Goal: Task Accomplishment & Management: Manage account settings

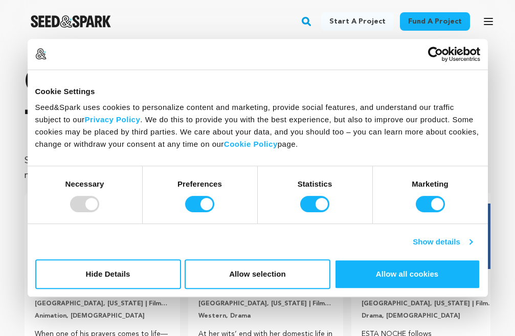
click at [469, 243] on link "Show details" at bounding box center [442, 242] width 59 height 12
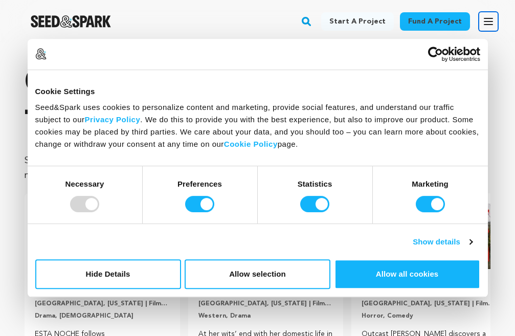
click at [485, 18] on icon "button" at bounding box center [488, 21] width 12 height 12
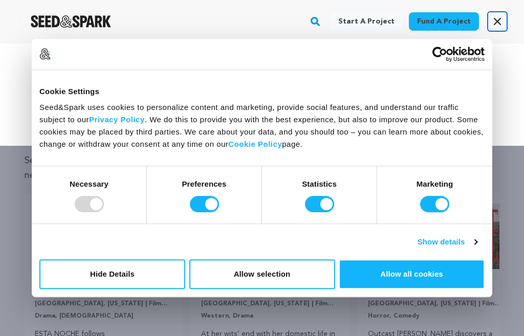
click at [497, 27] on icon "button" at bounding box center [497, 21] width 12 height 12
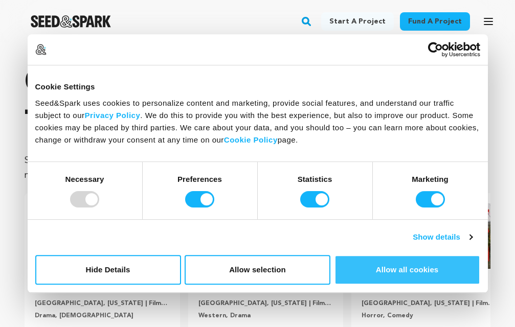
click at [386, 272] on button "Allow all cookies" at bounding box center [408, 270] width 146 height 30
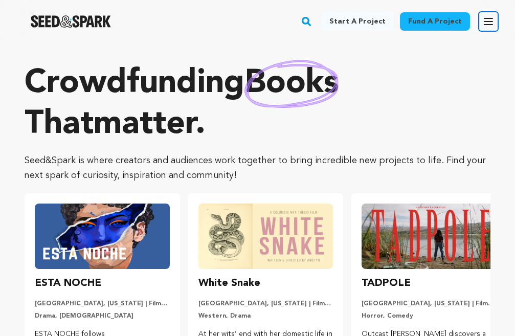
click at [483, 27] on icon "button" at bounding box center [488, 21] width 12 height 12
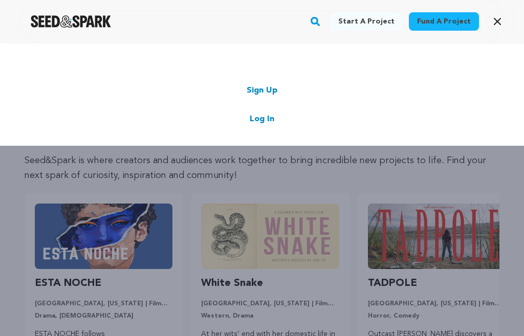
click at [270, 92] on link "Sign Up" at bounding box center [262, 90] width 31 height 12
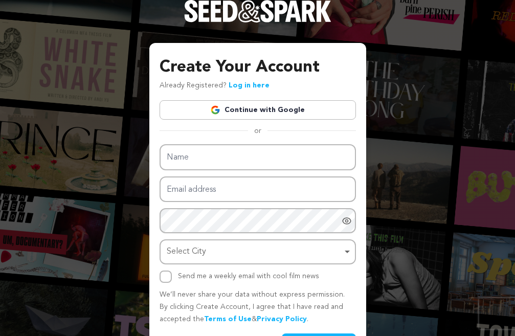
click at [263, 108] on link "Continue with Google" at bounding box center [258, 109] width 196 height 19
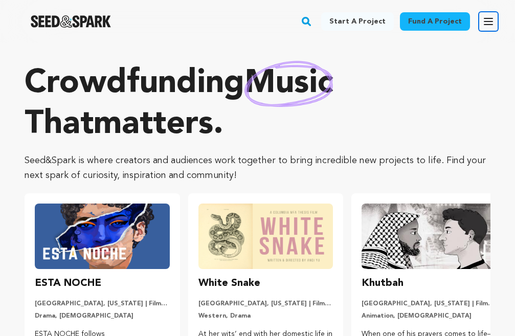
click at [486, 23] on icon "button" at bounding box center [488, 21] width 12 height 12
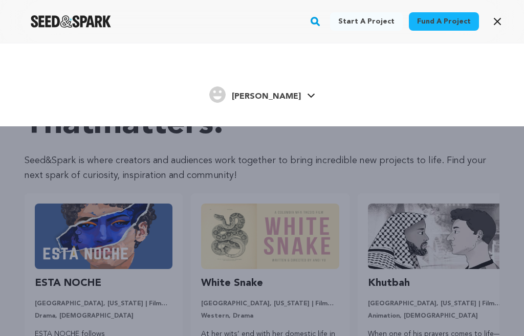
click at [266, 99] on span "[PERSON_NAME]" at bounding box center [266, 97] width 69 height 8
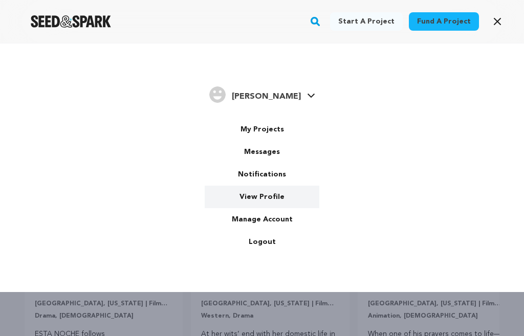
click at [277, 198] on link "View Profile" at bounding box center [262, 197] width 115 height 23
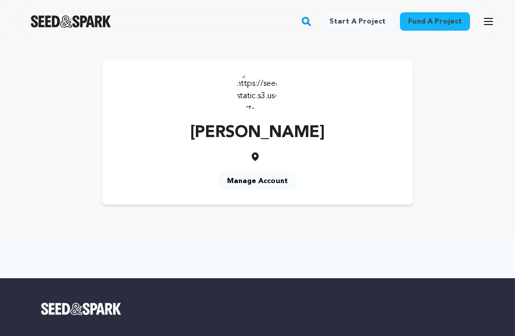
click at [270, 185] on link "Manage Account" at bounding box center [257, 181] width 77 height 18
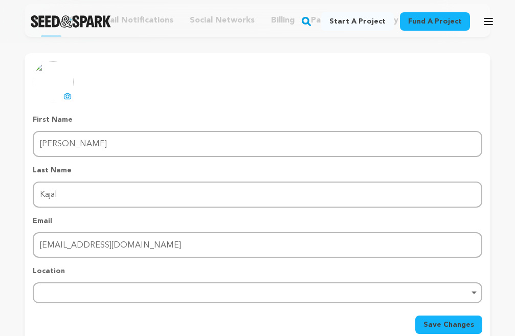
scroll to position [153, 0]
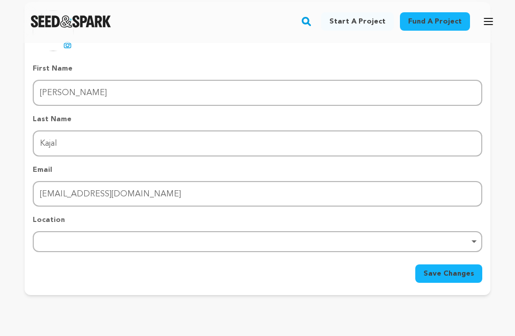
click at [103, 239] on div "Remove item" at bounding box center [258, 241] width 450 height 21
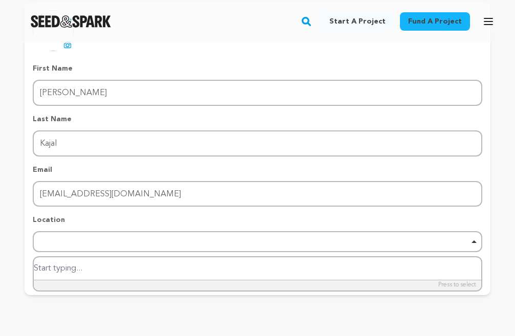
click at [476, 241] on div "Remove item" at bounding box center [257, 241] width 439 height 4
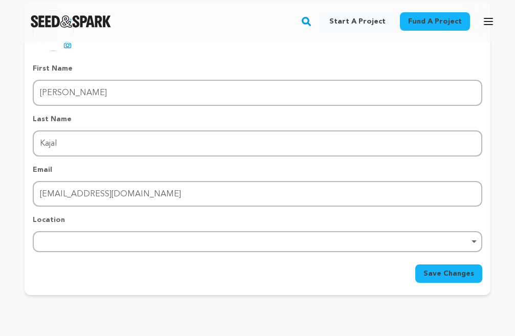
drag, startPoint x: 382, startPoint y: 253, endPoint x: 98, endPoint y: 254, distance: 283.9
click at [204, 256] on form "First Name First Name [PERSON_NAME] Last Name Last Name [PERSON_NAME] Email Ema…" at bounding box center [258, 172] width 450 height 219
click at [87, 242] on div "Remove item" at bounding box center [257, 241] width 439 height 4
click at [93, 237] on div "Remove item" at bounding box center [258, 241] width 450 height 21
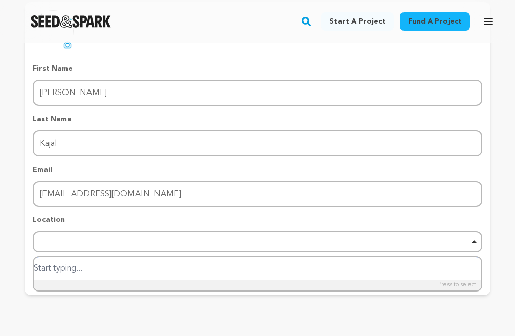
paste input "Manjusha Villa, 49, near Picnic Spot Road, Ravindra Vihar Colony, Ramjunj Colon…"
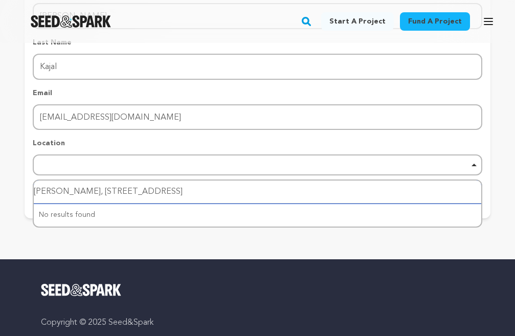
scroll to position [256, 0]
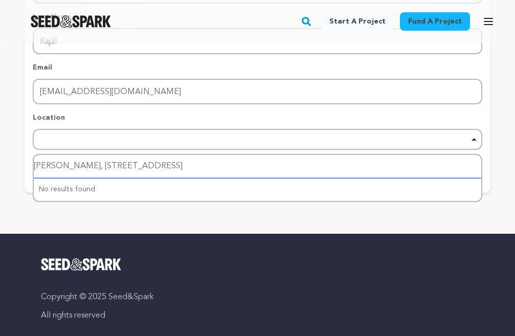
click at [315, 199] on div "No results found" at bounding box center [258, 189] width 448 height 23
type input "Manjusha Villa, 49, near Picnic Spot Road, Ravindra Vihar Colony, Ramjunj Colon…"
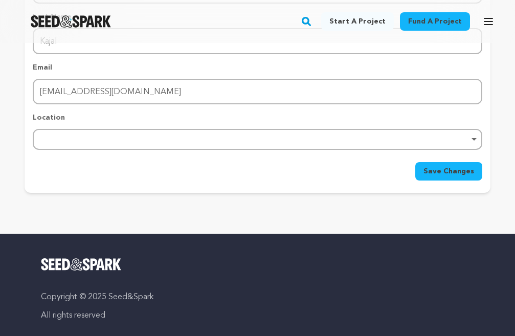
scroll to position [0, 0]
click at [358, 223] on main "Fund a project Start a project Search" at bounding box center [257, 193] width 515 height 898
click at [153, 139] on div "Remove item" at bounding box center [257, 139] width 439 height 4
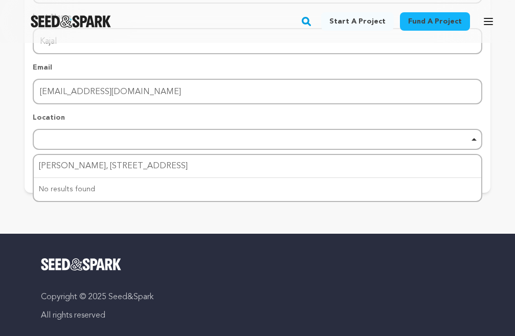
click at [158, 211] on div "Return to Profile Manage Account edit profile e-mail notifications social netwo…" at bounding box center [257, 2] width 515 height 430
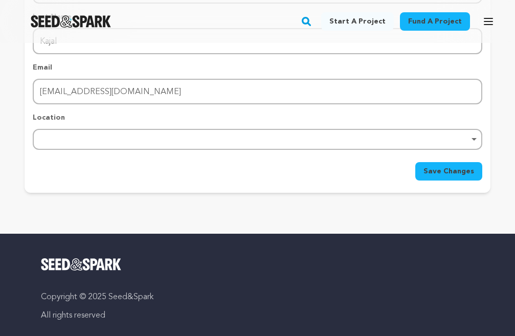
click at [439, 177] on button "Save Changes" at bounding box center [448, 171] width 67 height 18
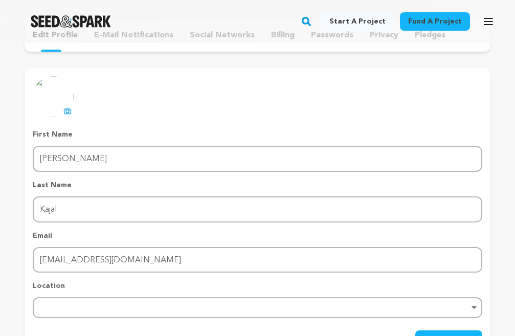
scroll to position [51, 0]
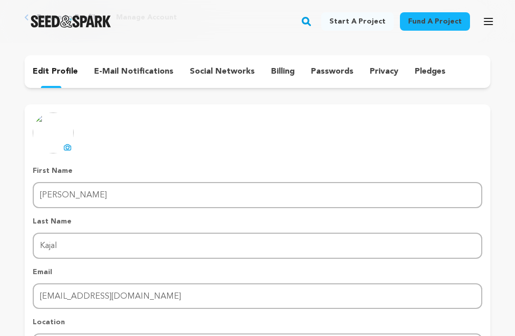
click at [61, 74] on p "edit profile" at bounding box center [55, 71] width 45 height 12
click at [65, 149] on icon at bounding box center [67, 147] width 8 height 8
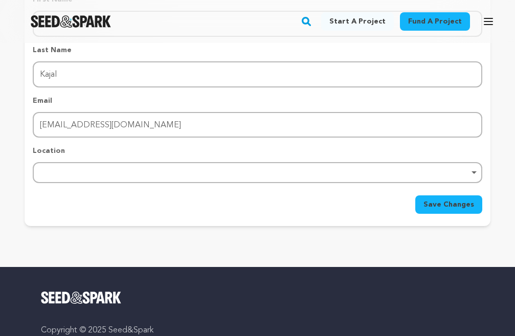
scroll to position [205, 0]
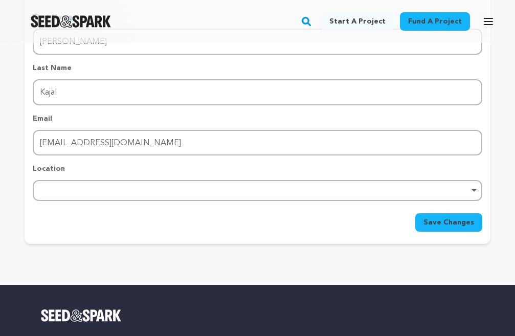
click at [182, 191] on div "Remove item" at bounding box center [257, 190] width 439 height 4
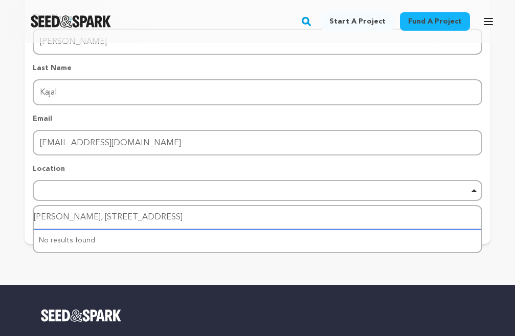
scroll to position [0, 70]
click at [185, 219] on input "Manjusha Villa, 49, near Picnic Spot Road, Ravindra Vihar Colony, Ramjunj Colon…" at bounding box center [258, 217] width 448 height 23
click at [474, 191] on div "Remove item" at bounding box center [257, 190] width 439 height 4
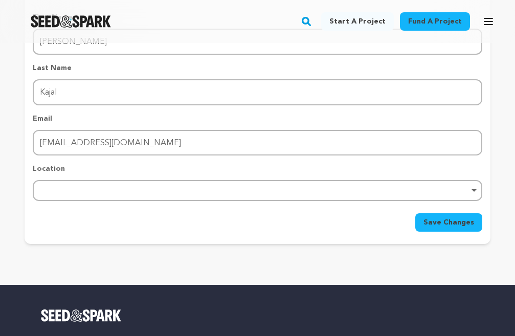
scroll to position [0, 0]
click at [463, 225] on span "Save Changes" at bounding box center [449, 222] width 51 height 10
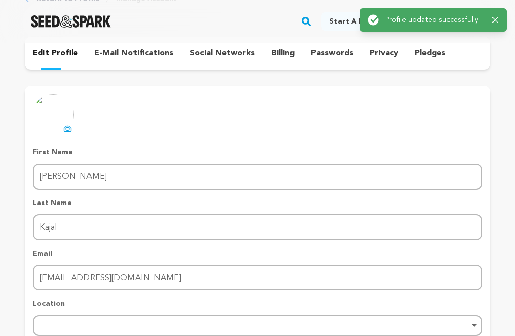
scroll to position [51, 0]
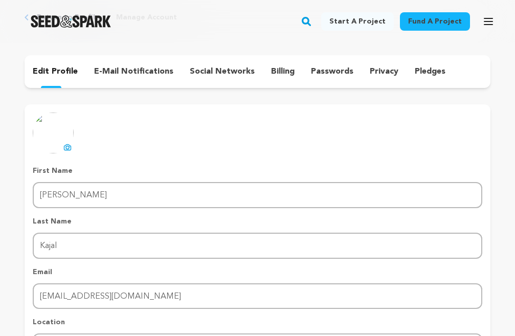
click at [68, 71] on p "edit profile" at bounding box center [55, 71] width 45 height 12
click at [68, 72] on p "edit profile" at bounding box center [55, 71] width 45 height 12
click at [120, 71] on p "e-mail notifications" at bounding box center [133, 71] width 79 height 12
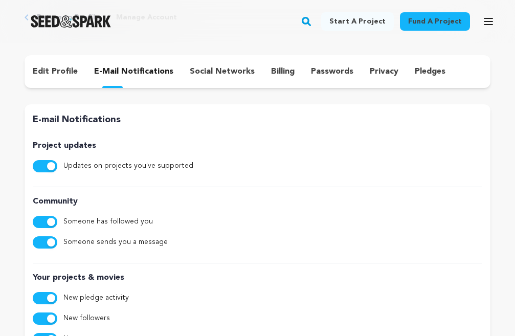
click at [224, 70] on p "social networks" at bounding box center [222, 71] width 65 height 12
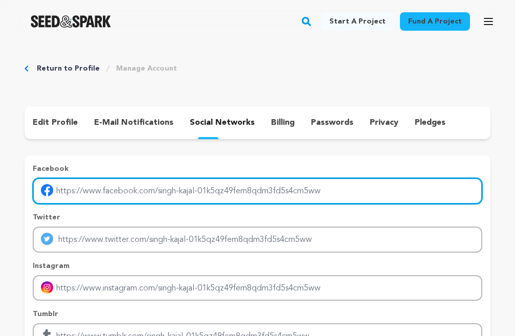
click at [109, 192] on input "Enter facebook profile link" at bounding box center [258, 191] width 450 height 26
paste input "https://facebook.com/saitoursandtravelslucknow"
type input "https://facebook.com/saitoursandtravelslucknow"
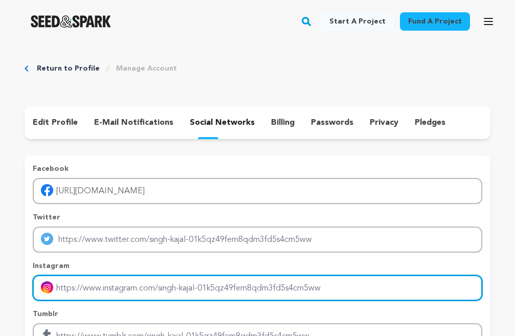
click at [100, 287] on input "Enter instagram handle link" at bounding box center [258, 288] width 450 height 26
paste input "https://www.instagram.com/saitoursandtravelslucknow/"
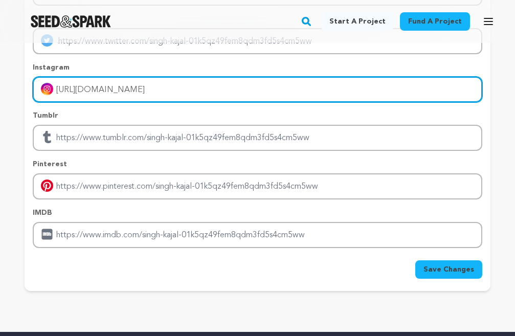
scroll to position [205, 0]
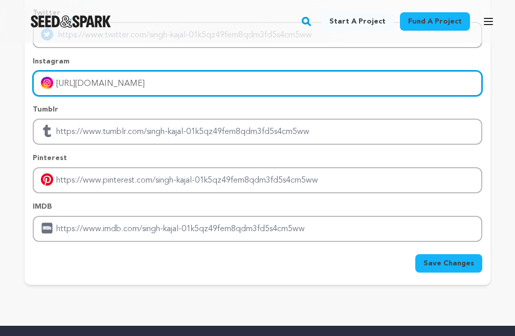
type input "https://www.instagram.com/saitoursandtravelslucknow/"
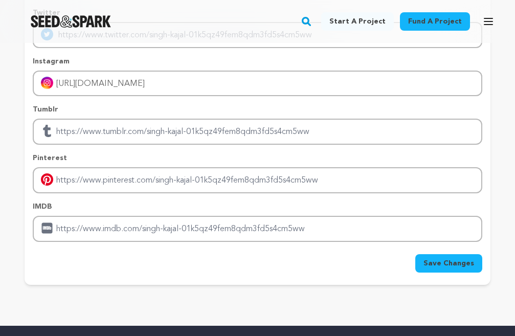
click at [443, 266] on span "Save Changes" at bounding box center [449, 263] width 51 height 10
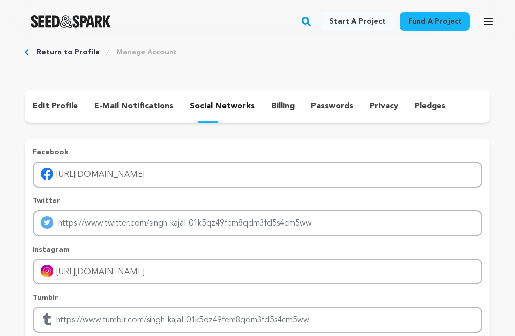
scroll to position [0, 0]
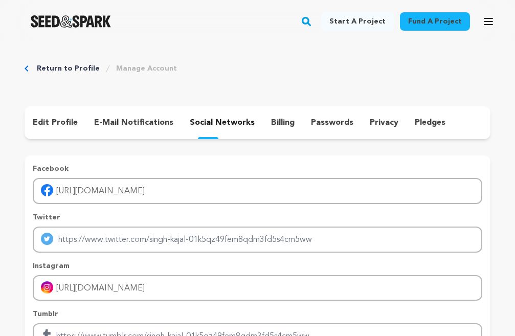
click at [276, 120] on p "billing" at bounding box center [283, 123] width 24 height 12
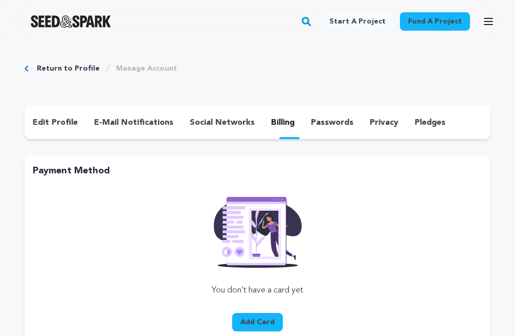
click at [336, 123] on p "passwords" at bounding box center [332, 123] width 42 height 12
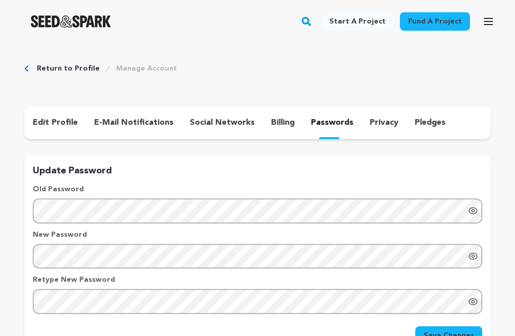
click at [380, 126] on p "privacy" at bounding box center [384, 123] width 29 height 12
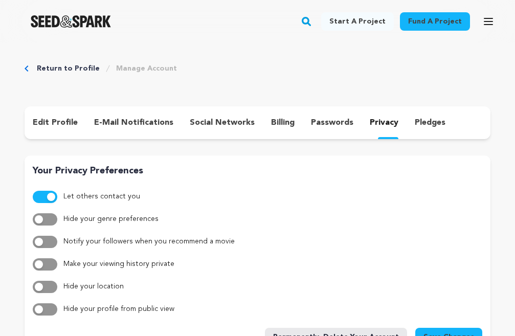
click at [415, 124] on p "pledges" at bounding box center [430, 123] width 31 height 12
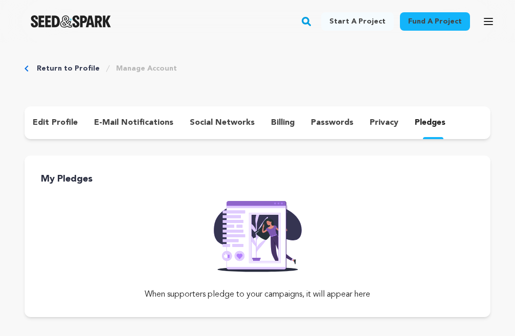
click at [78, 70] on link "Return to Profile" at bounding box center [68, 68] width 63 height 10
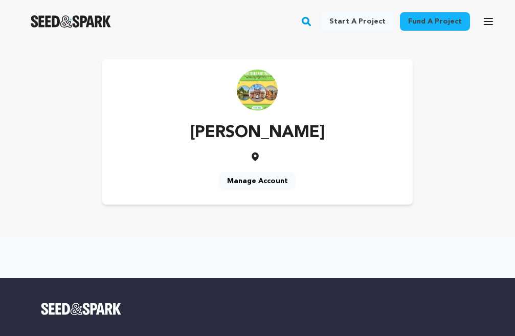
click at [254, 182] on link "Manage Account" at bounding box center [257, 181] width 77 height 18
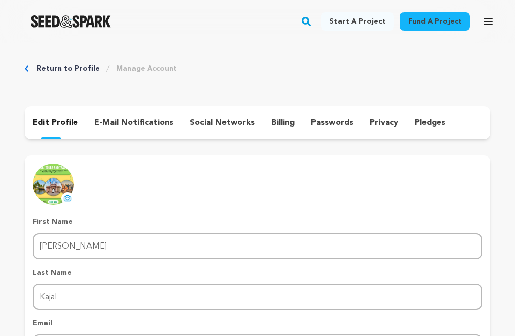
click at [157, 70] on link "Manage Account" at bounding box center [146, 68] width 61 height 10
click at [157, 71] on link "Manage Account" at bounding box center [146, 68] width 61 height 10
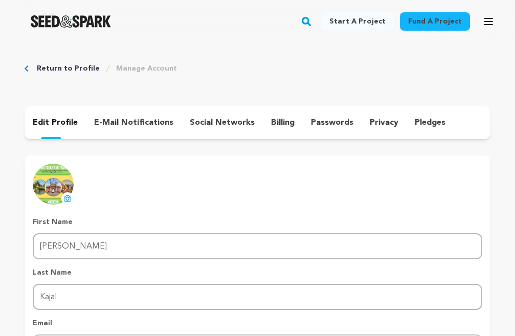
click at [141, 71] on link "Manage Account" at bounding box center [146, 68] width 61 height 10
click at [425, 19] on link "Fund a project" at bounding box center [435, 21] width 70 height 18
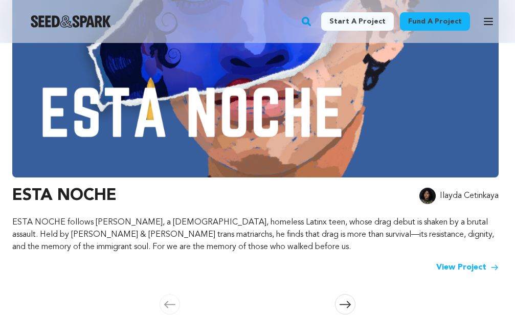
scroll to position [153, 0]
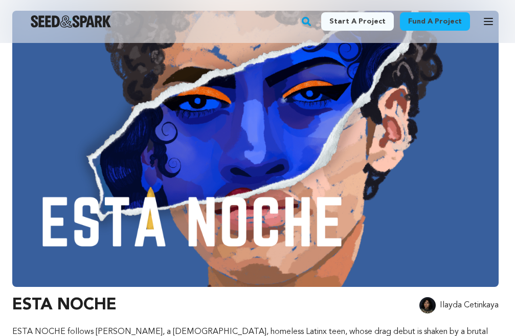
click at [343, 25] on link "Start a project" at bounding box center [357, 21] width 73 height 18
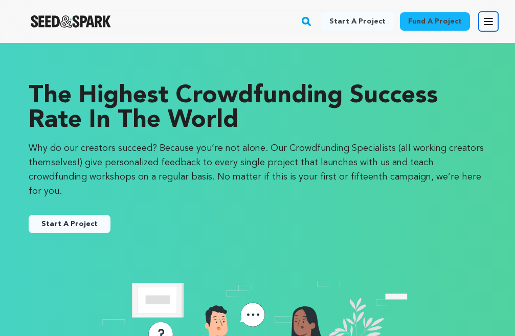
click at [493, 25] on icon "button" at bounding box center [488, 21] width 12 height 12
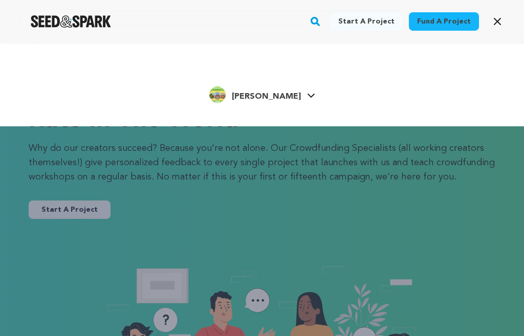
click at [267, 96] on span "[PERSON_NAME]" at bounding box center [266, 97] width 69 height 8
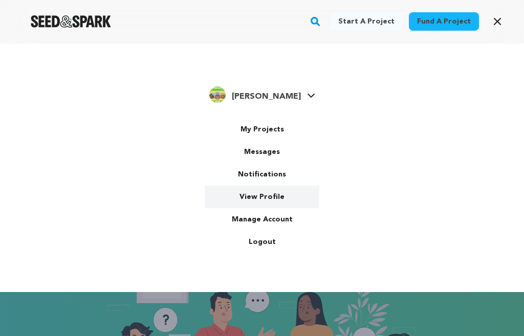
click at [281, 197] on link "View Profile" at bounding box center [262, 197] width 115 height 23
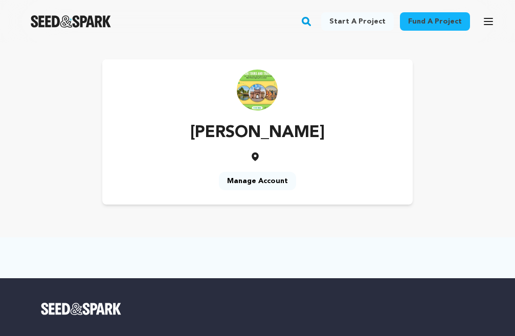
click at [247, 182] on link "Manage Account" at bounding box center [257, 181] width 77 height 18
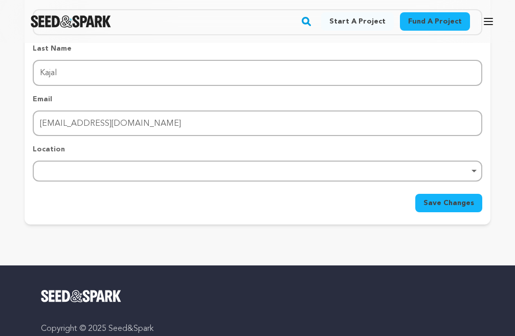
scroll to position [256, 0]
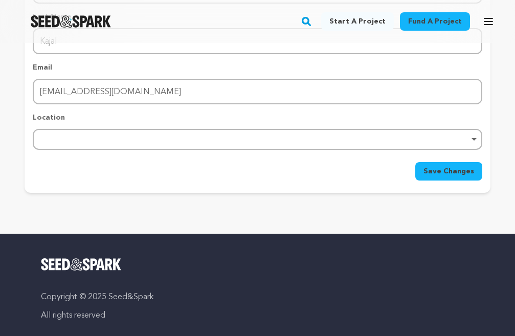
click at [473, 142] on div "Remove item" at bounding box center [258, 139] width 450 height 21
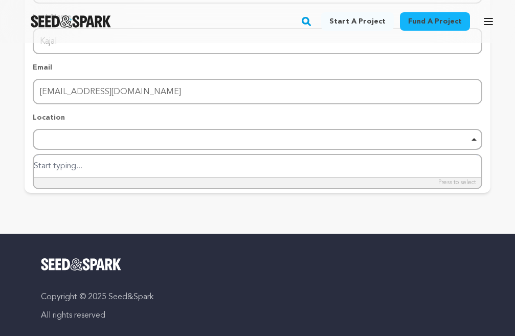
type input "l"
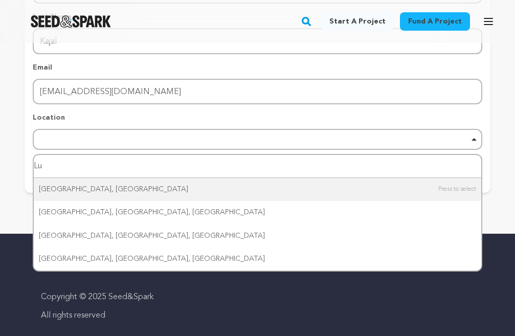
type input "Luc"
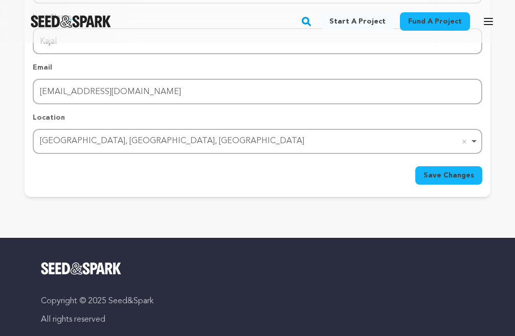
click at [448, 179] on span "Save Changes" at bounding box center [449, 175] width 51 height 10
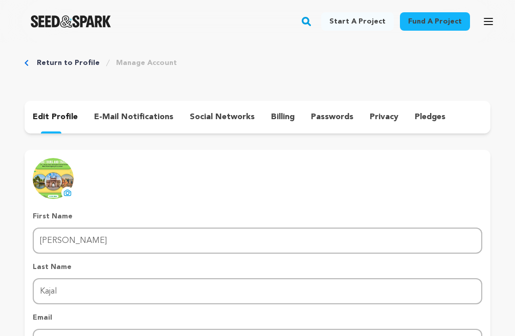
scroll to position [0, 0]
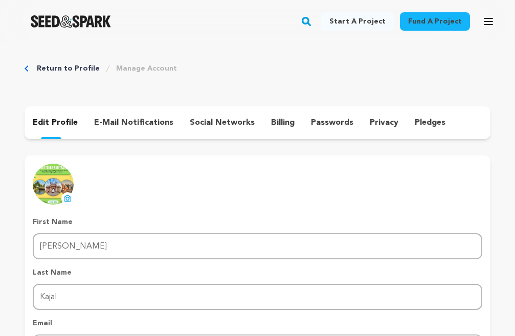
click at [164, 124] on p "e-mail notifications" at bounding box center [133, 123] width 79 height 12
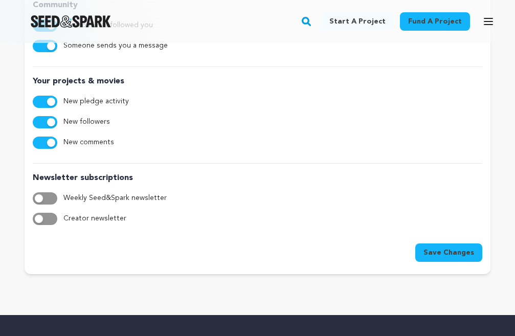
scroll to position [307, 0]
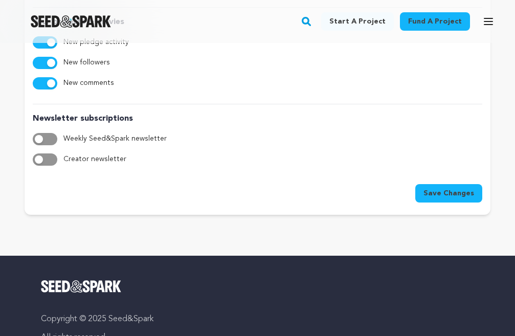
click at [446, 190] on span "Save Changes" at bounding box center [449, 193] width 51 height 10
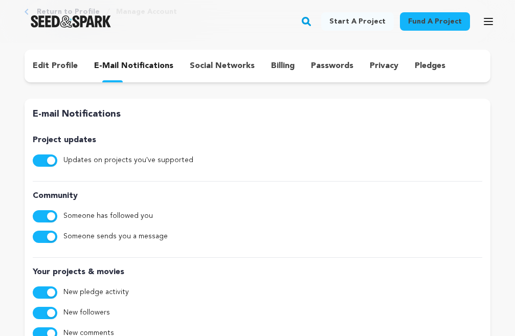
scroll to position [0, 0]
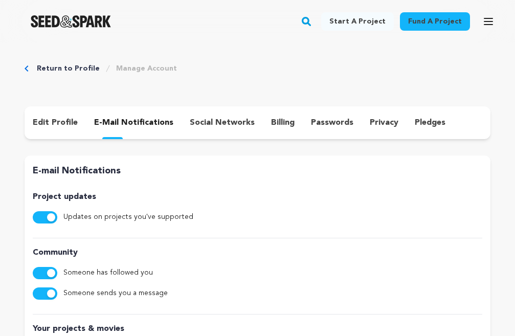
click at [215, 126] on p "social networks" at bounding box center [222, 123] width 65 height 12
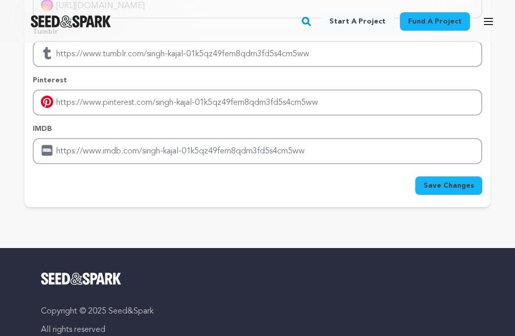
scroll to position [307, 0]
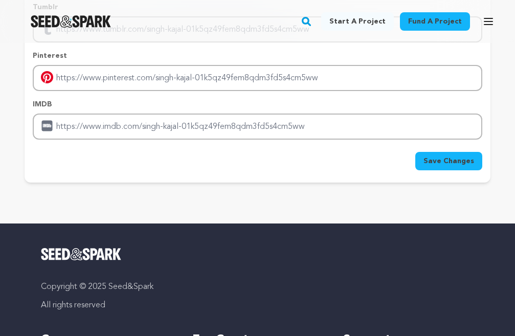
click at [432, 160] on span "Save Changes" at bounding box center [449, 161] width 51 height 10
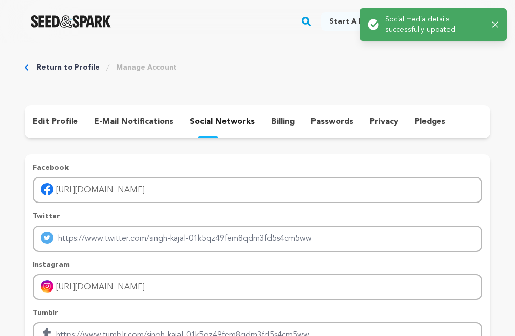
scroll to position [0, 0]
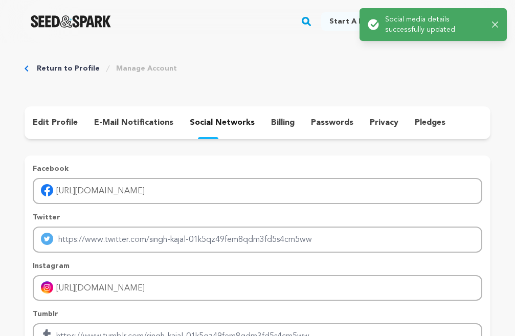
click at [271, 122] on p "billing" at bounding box center [283, 123] width 24 height 12
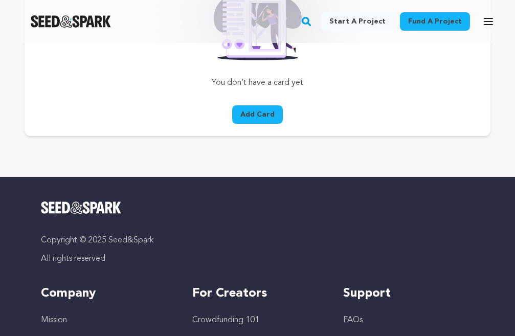
scroll to position [205, 0]
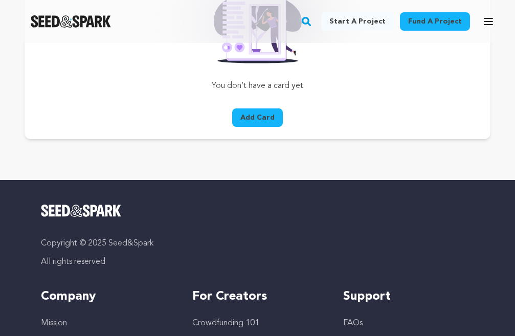
click at [257, 114] on button "Add Card" at bounding box center [257, 117] width 51 height 18
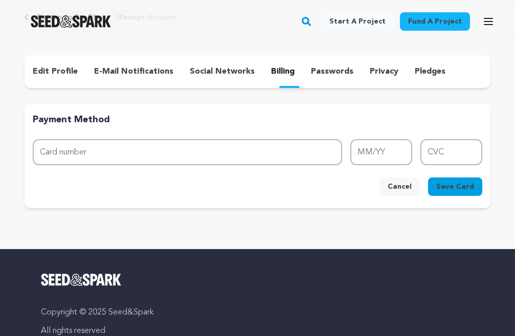
scroll to position [0, 0]
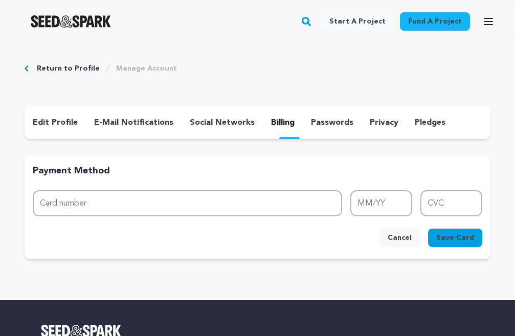
click at [316, 128] on p "passwords" at bounding box center [332, 123] width 42 height 12
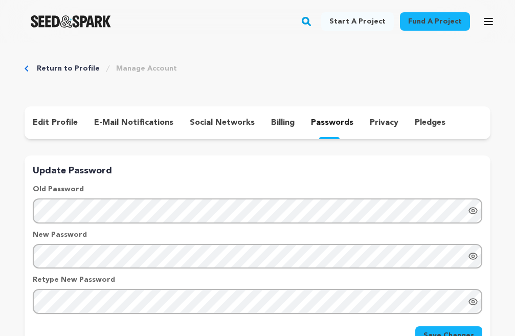
click at [379, 128] on p "privacy" at bounding box center [384, 123] width 29 height 12
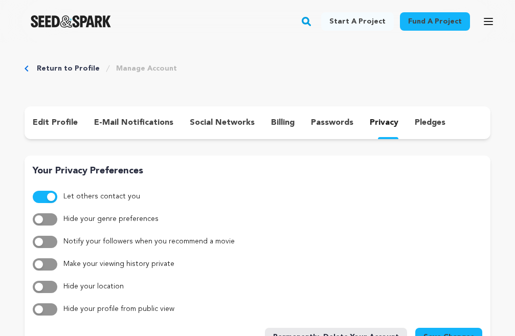
click at [429, 130] on div "pledges" at bounding box center [430, 123] width 47 height 16
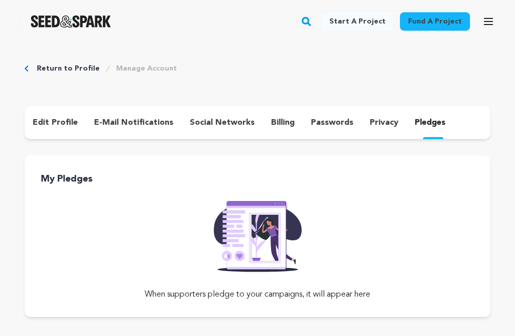
click at [52, 67] on link "Return to Profile" at bounding box center [68, 68] width 63 height 10
click at [53, 67] on link "Return to Profile" at bounding box center [68, 68] width 63 height 10
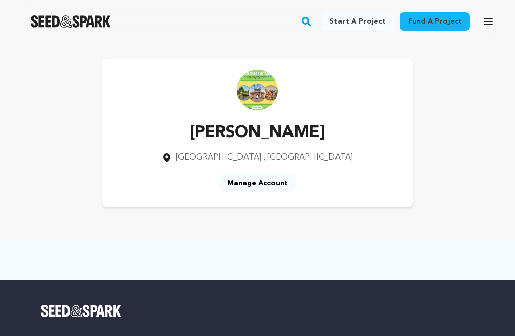
click at [285, 206] on div "[PERSON_NAME] [GEOGRAPHIC_DATA] , [GEOGRAPHIC_DATA] Manage Account" at bounding box center [257, 132] width 310 height 147
drag, startPoint x: 248, startPoint y: 172, endPoint x: 250, endPoint y: 181, distance: 8.4
click at [250, 181] on div "[PERSON_NAME] [GEOGRAPHIC_DATA] , [GEOGRAPHIC_DATA] Manage Account" at bounding box center [257, 132] width 310 height 147
click at [250, 184] on link "Manage Account" at bounding box center [257, 183] width 77 height 18
click at [271, 183] on link "Manage Account" at bounding box center [257, 183] width 77 height 18
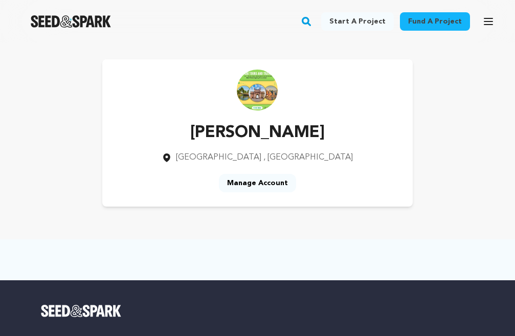
click at [271, 184] on link "Manage Account" at bounding box center [257, 183] width 77 height 18
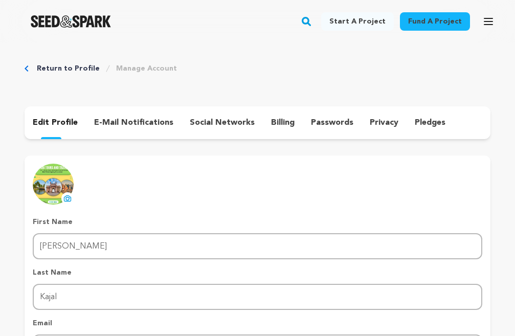
click at [160, 69] on link "Manage Account" at bounding box center [146, 68] width 61 height 10
click at [160, 73] on link "Manage Account" at bounding box center [146, 68] width 61 height 10
click at [148, 70] on link "Manage Account" at bounding box center [146, 68] width 61 height 10
click at [489, 23] on icon "button" at bounding box center [488, 21] width 12 height 12
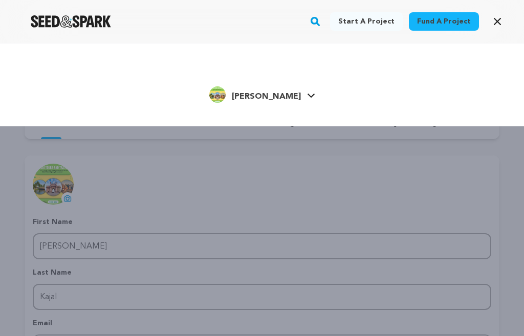
click at [307, 96] on icon at bounding box center [311, 95] width 8 height 5
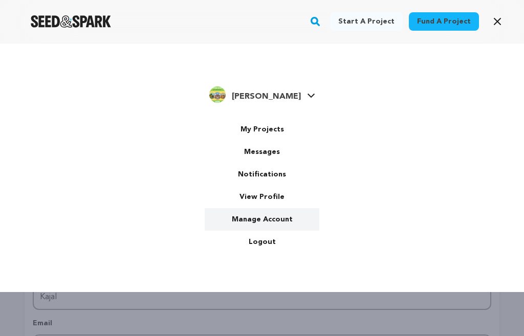
click at [274, 218] on link "Manage Account" at bounding box center [262, 219] width 115 height 23
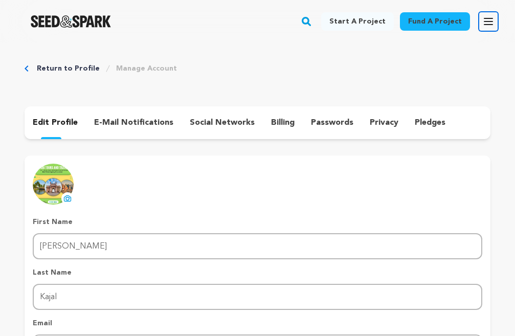
click at [491, 25] on icon "button" at bounding box center [488, 21] width 12 height 12
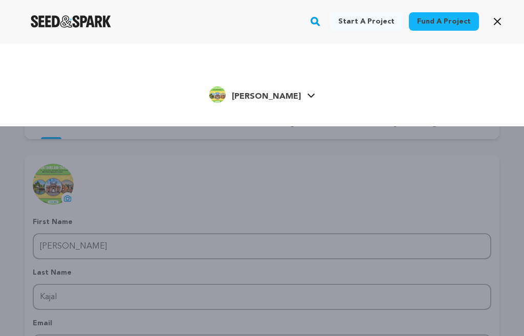
click at [307, 96] on icon at bounding box center [311, 95] width 8 height 5
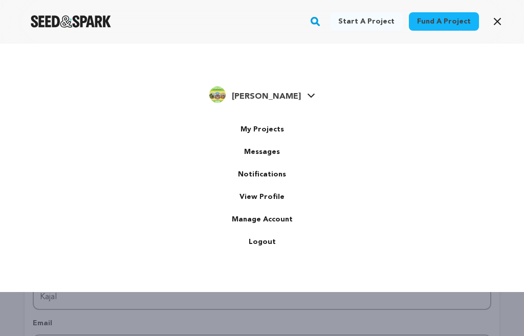
click at [269, 98] on span "[PERSON_NAME]" at bounding box center [266, 97] width 69 height 8
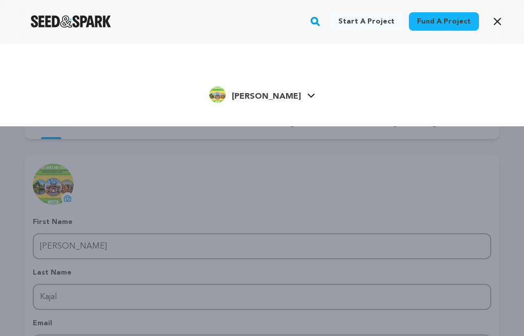
click at [269, 98] on span "[PERSON_NAME]" at bounding box center [266, 97] width 69 height 8
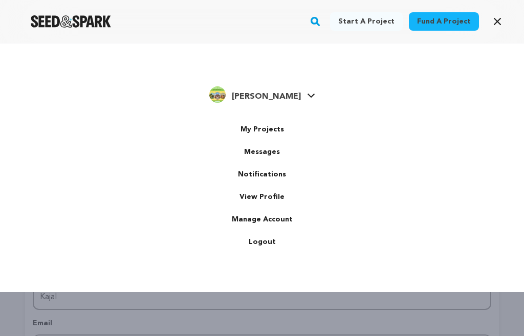
click at [269, 98] on span "[PERSON_NAME]" at bounding box center [266, 97] width 69 height 8
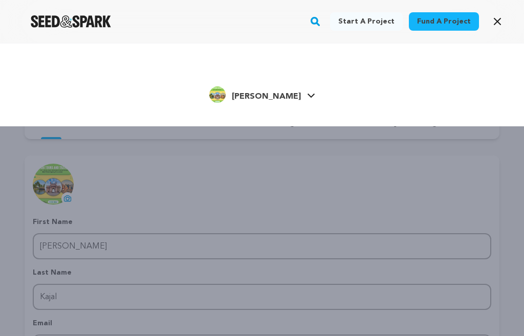
click at [269, 98] on span "[PERSON_NAME]" at bounding box center [266, 97] width 69 height 8
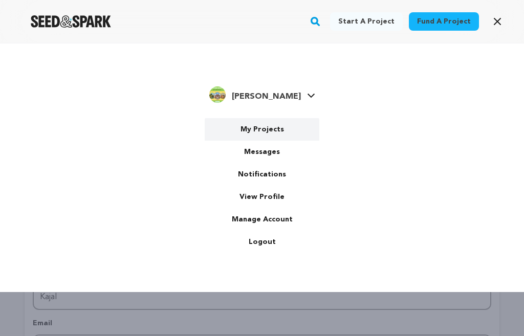
click at [259, 126] on link "My Projects" at bounding box center [262, 129] width 115 height 23
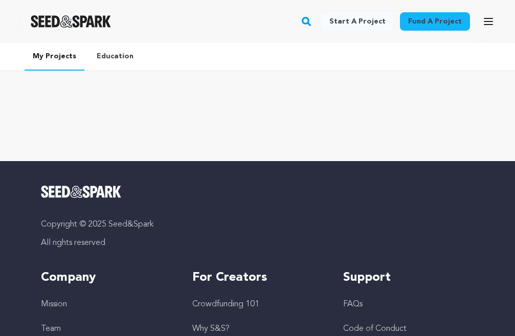
click at [114, 59] on link "Education" at bounding box center [114, 56] width 53 height 27
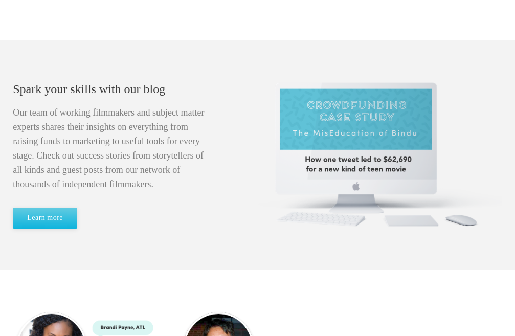
scroll to position [460, 0]
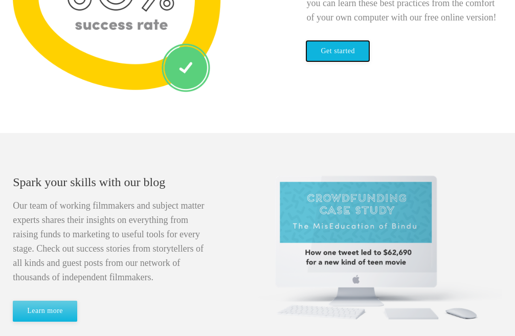
click at [346, 54] on link "Get started" at bounding box center [337, 51] width 63 height 21
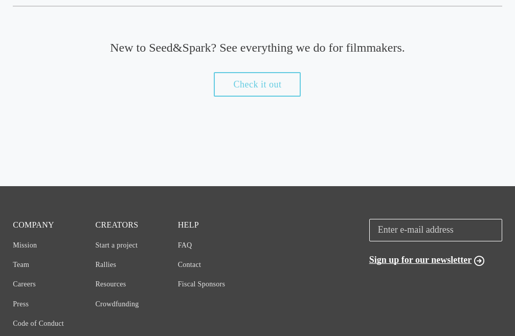
scroll to position [920, 0]
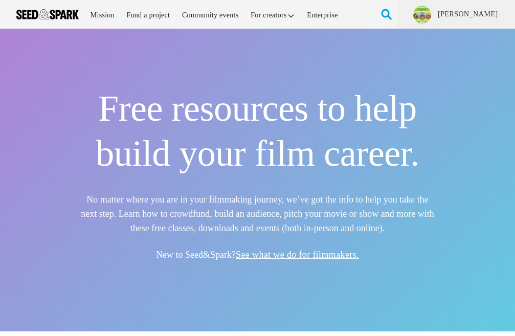
scroll to position [454, 0]
